Goal: Information Seeking & Learning: Understand process/instructions

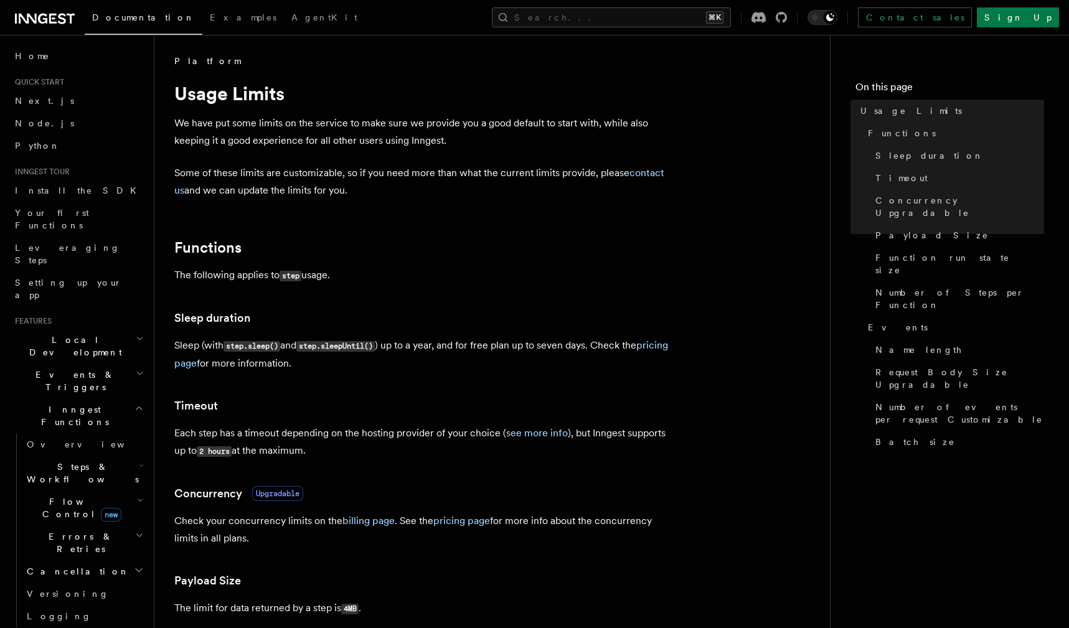
click at [390, 347] on p "Sleep (with step.sleep() and step.sleepUntil() ) up to a year, and for free pla…" at bounding box center [423, 354] width 498 height 35
click at [210, 362] on link "pricing page" at bounding box center [421, 354] width 494 height 30
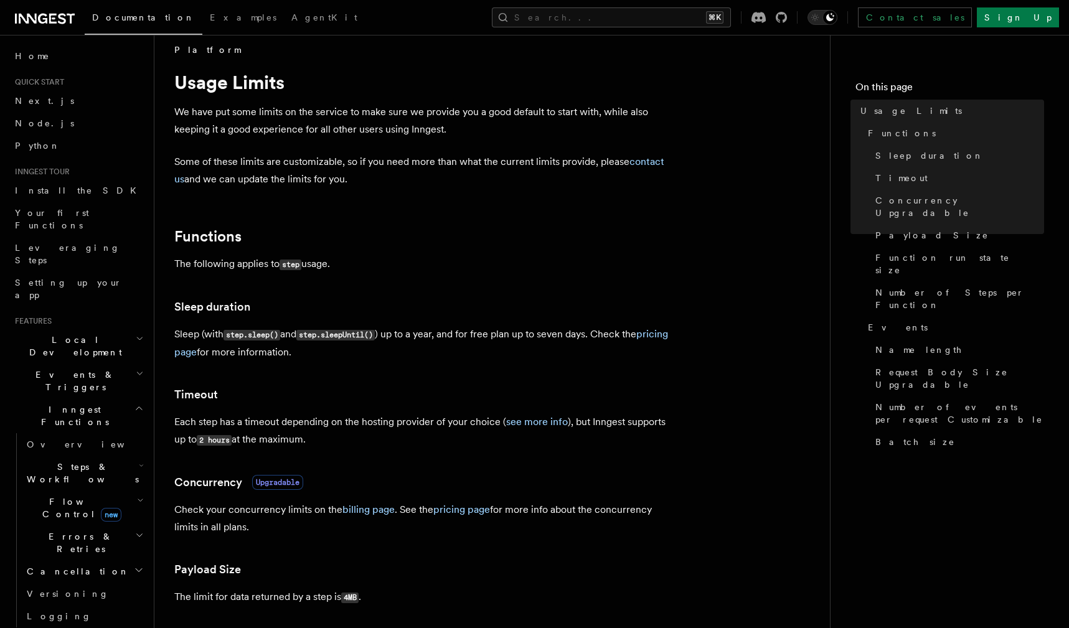
scroll to position [14, 0]
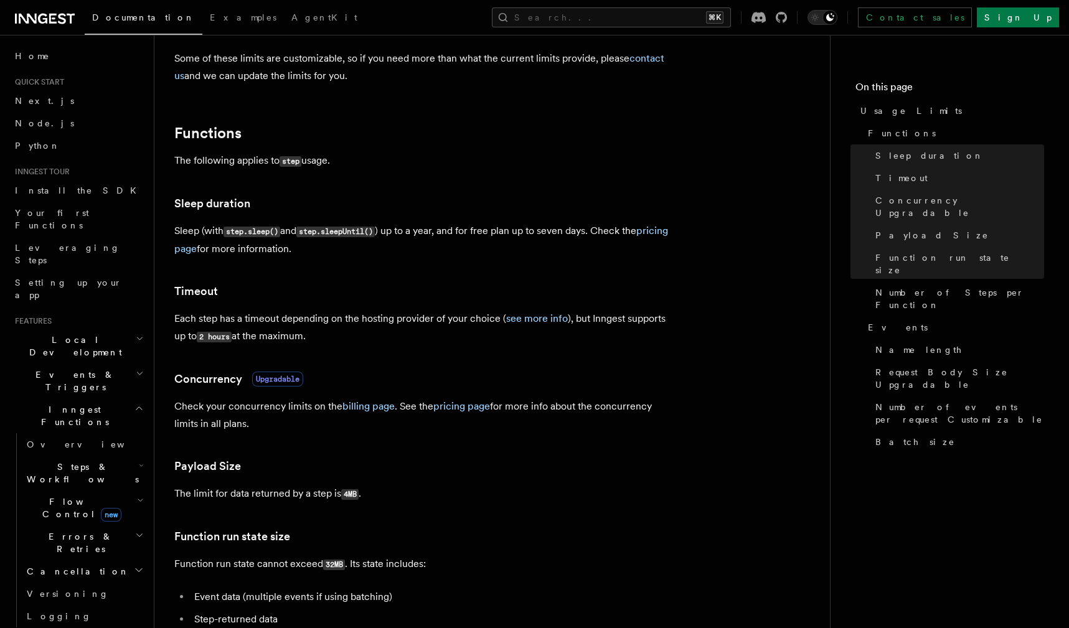
scroll to position [4, 0]
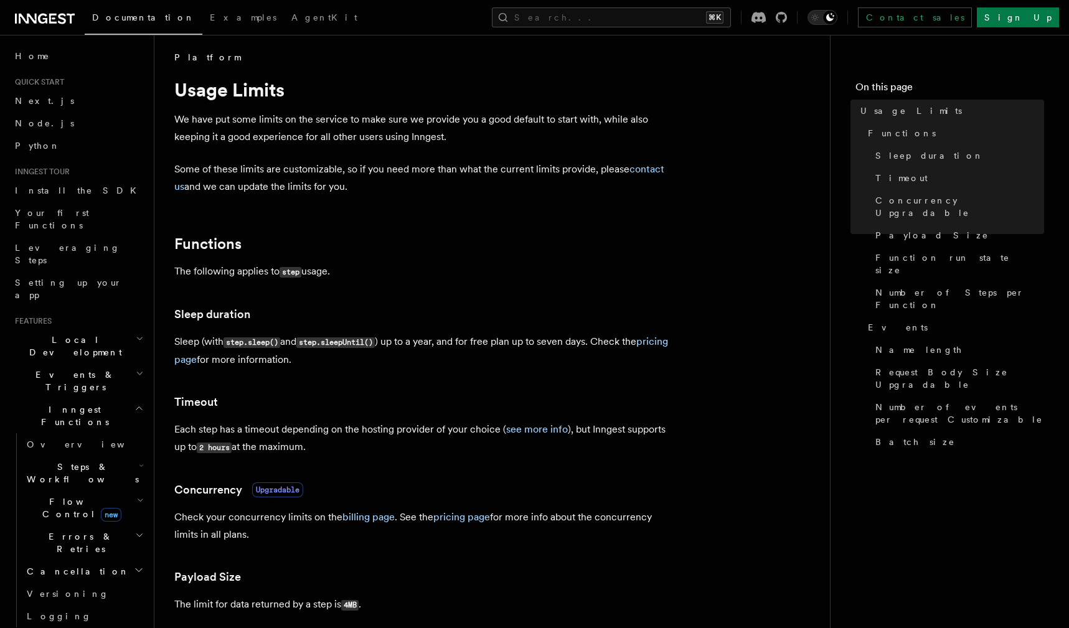
click at [317, 400] on h3 "Timeout" at bounding box center [423, 401] width 498 height 17
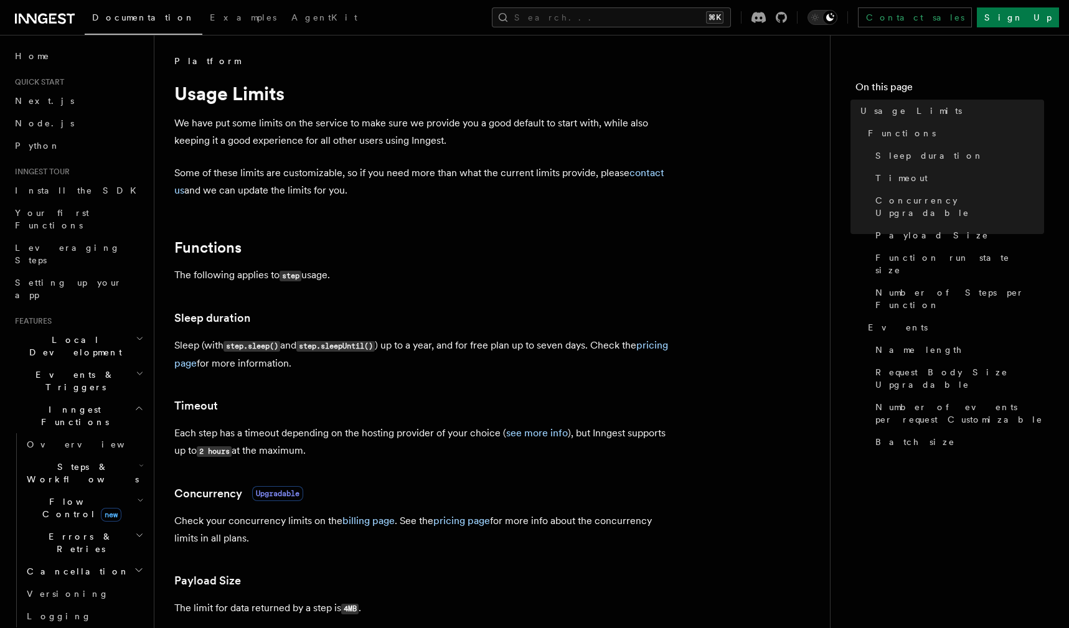
click at [317, 398] on h3 "Timeout" at bounding box center [423, 405] width 498 height 17
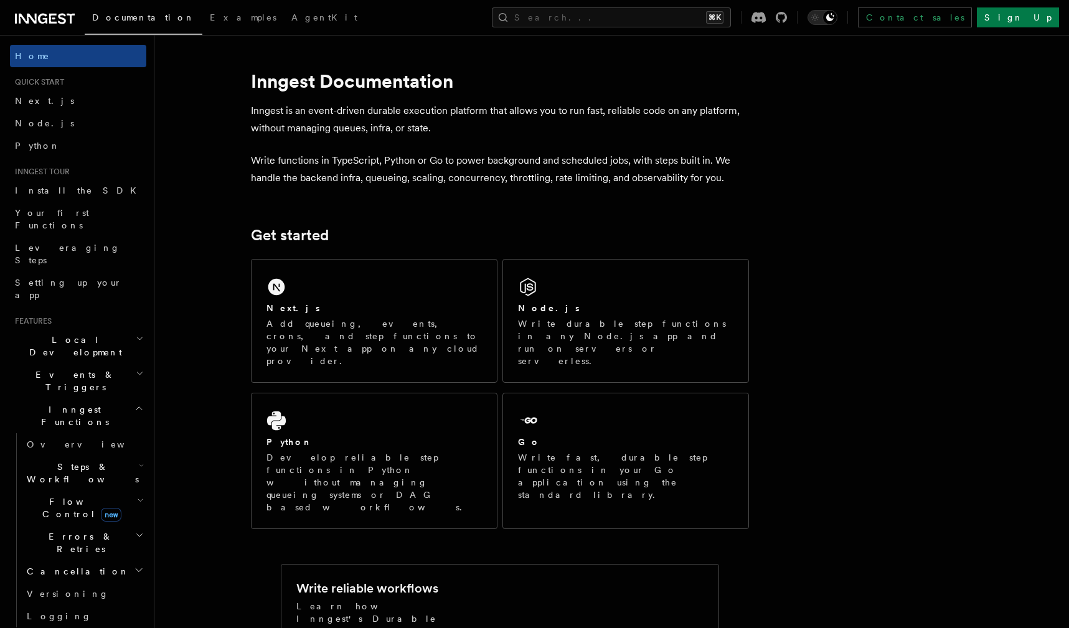
click at [57, 461] on span "Steps & Workflows" at bounding box center [80, 473] width 117 height 25
click at [58, 497] on span "Overview" at bounding box center [103, 502] width 128 height 10
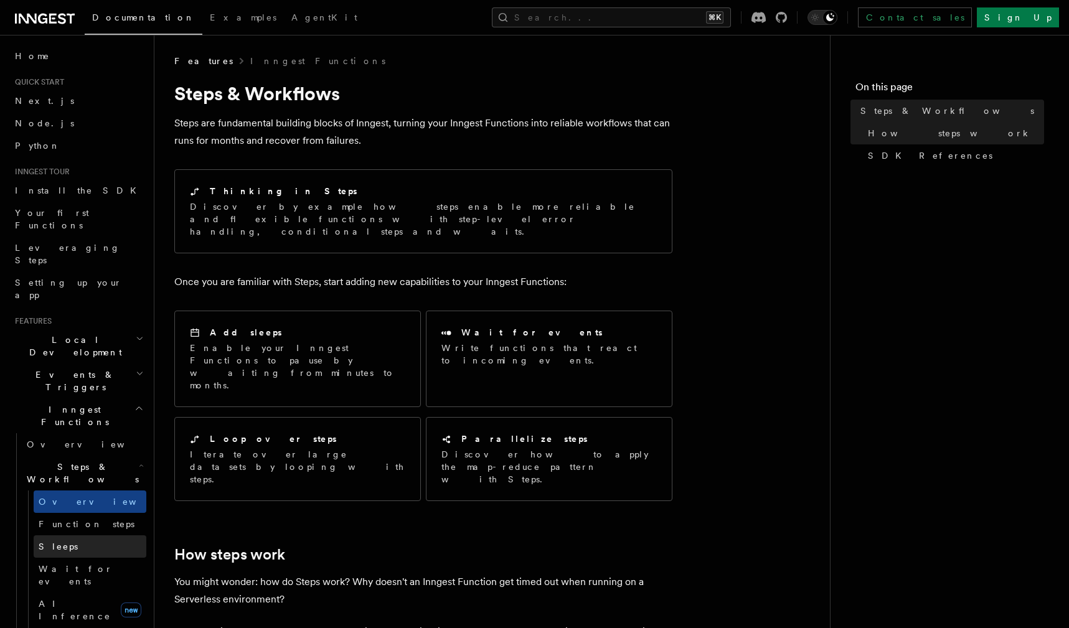
click at [62, 541] on span "Sleeps" at bounding box center [58, 546] width 39 height 10
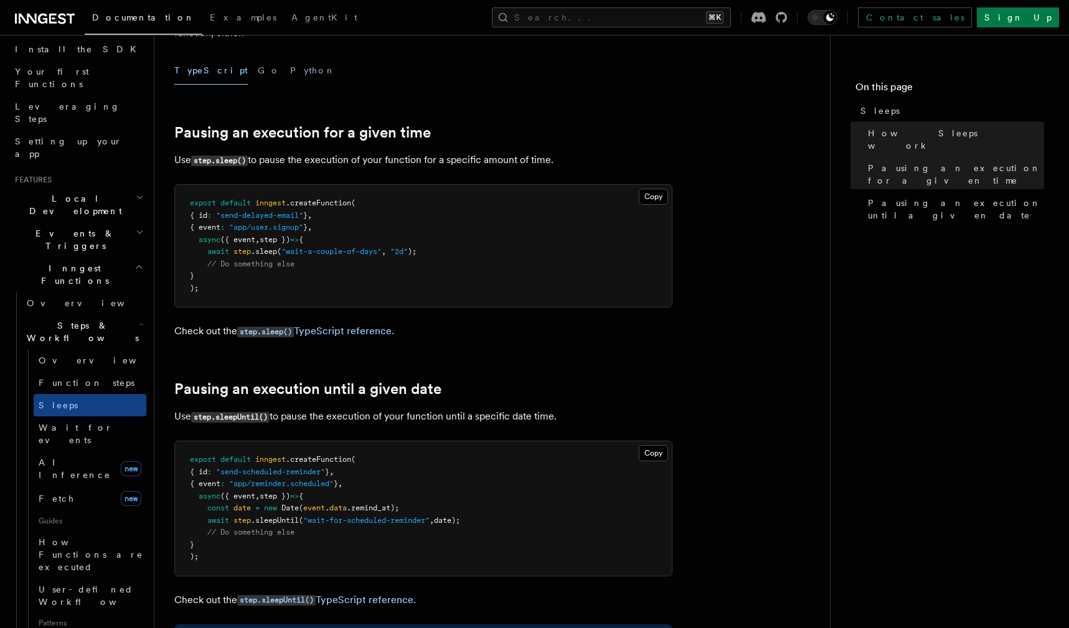
scroll to position [484, 0]
